Goal: Information Seeking & Learning: Learn about a topic

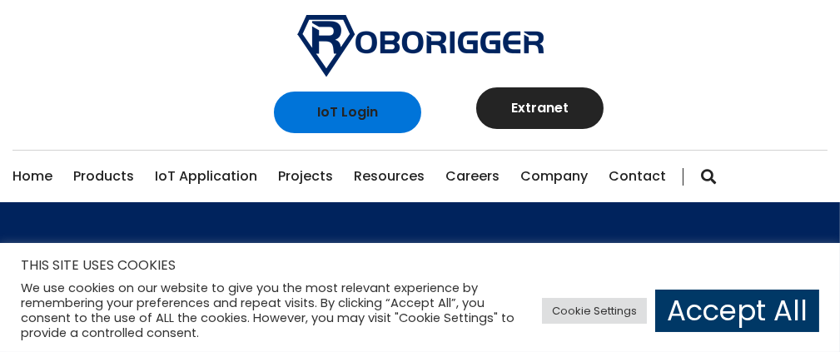
click at [499, 151] on link "Careers" at bounding box center [472, 177] width 54 height 52
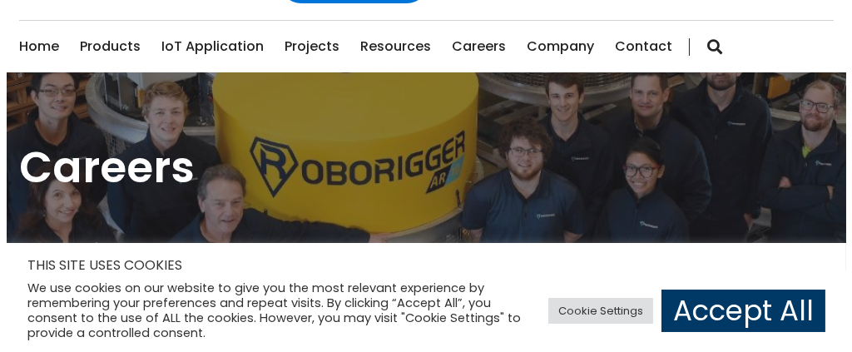
scroll to position [138, 0]
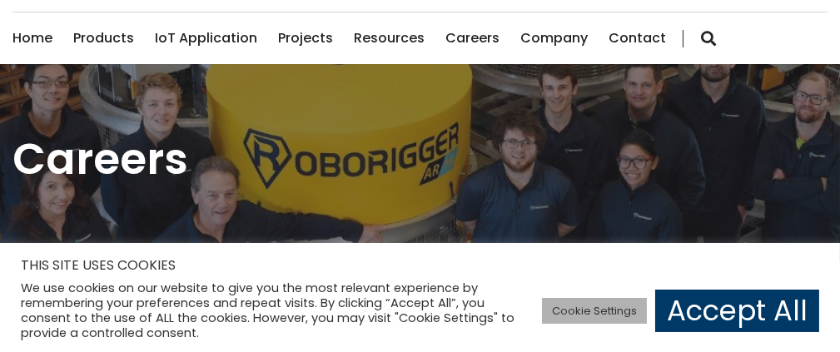
click at [579, 307] on link "Cookie Settings" at bounding box center [594, 311] width 105 height 26
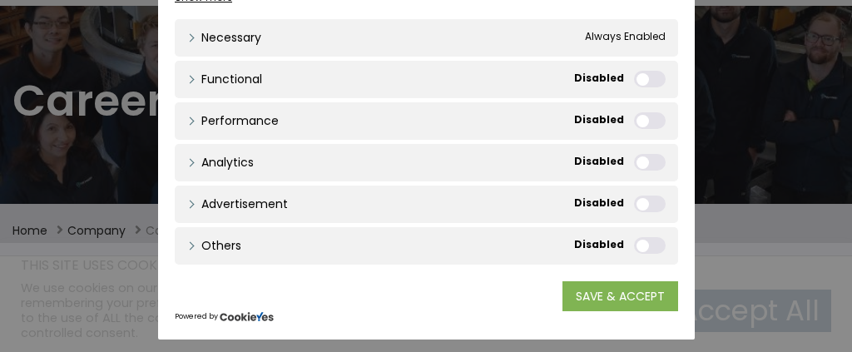
click at [599, 301] on link "SAVE & ACCEPT" at bounding box center [621, 296] width 116 height 30
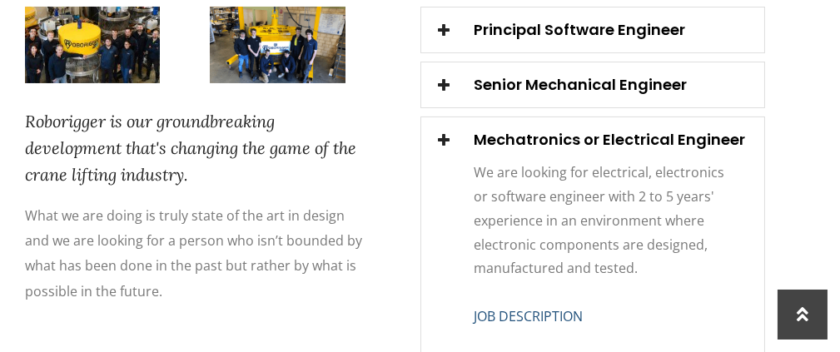
scroll to position [610, 0]
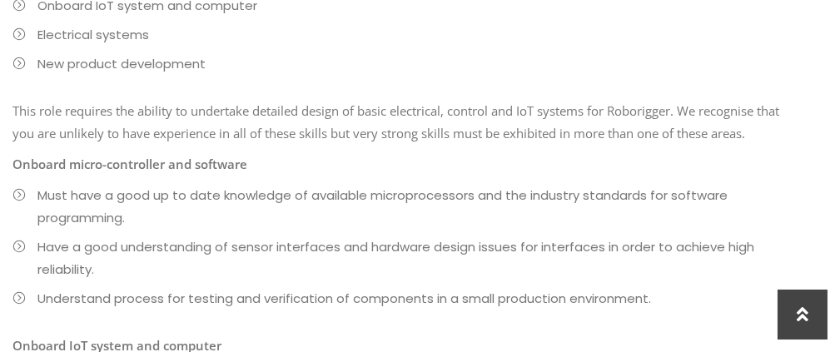
scroll to position [1137, 0]
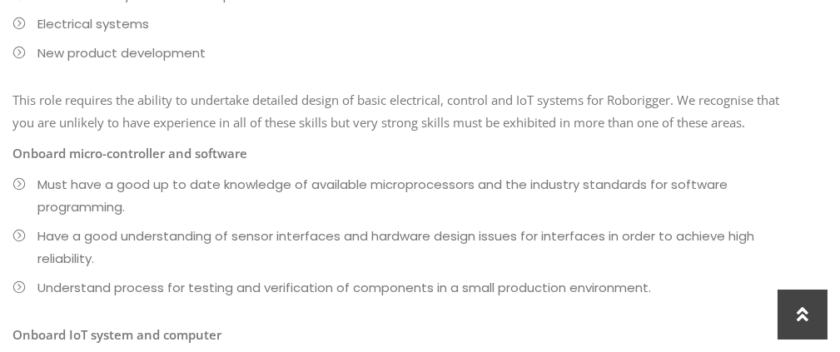
click at [16, 225] on li "Have a good understanding of sensor interfaces and hardware design issues for i…" at bounding box center [407, 247] width 790 height 45
click at [17, 225] on li "Have a good understanding of sensor interfaces and hardware design issues for i…" at bounding box center [407, 247] width 790 height 45
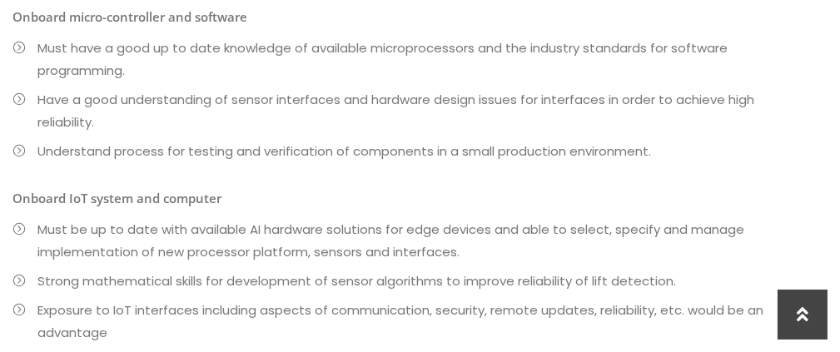
scroll to position [1276, 0]
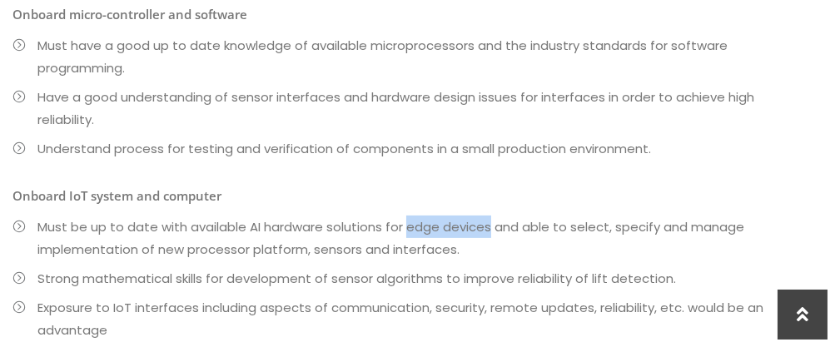
drag, startPoint x: 404, startPoint y: 162, endPoint x: 489, endPoint y: 161, distance: 84.1
click at [489, 216] on li "Must be up to date with available AI hardware solutions for edge devices and ab…" at bounding box center [407, 238] width 790 height 45
